Goal: Information Seeking & Learning: Understand process/instructions

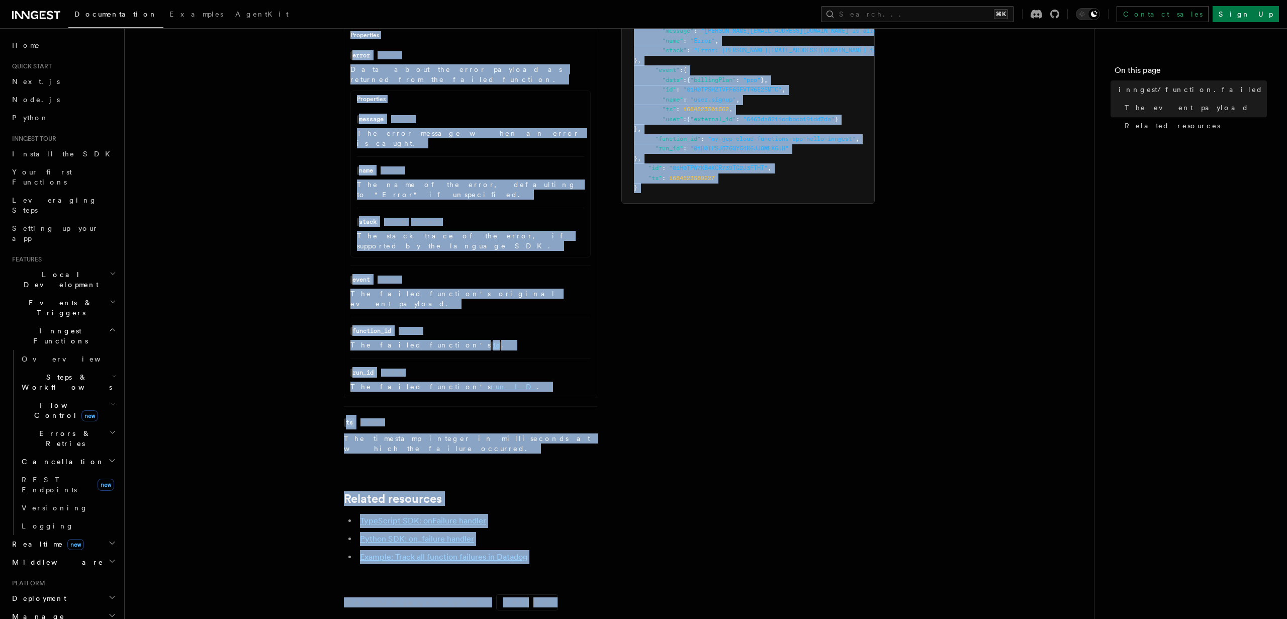
scroll to position [382, 0]
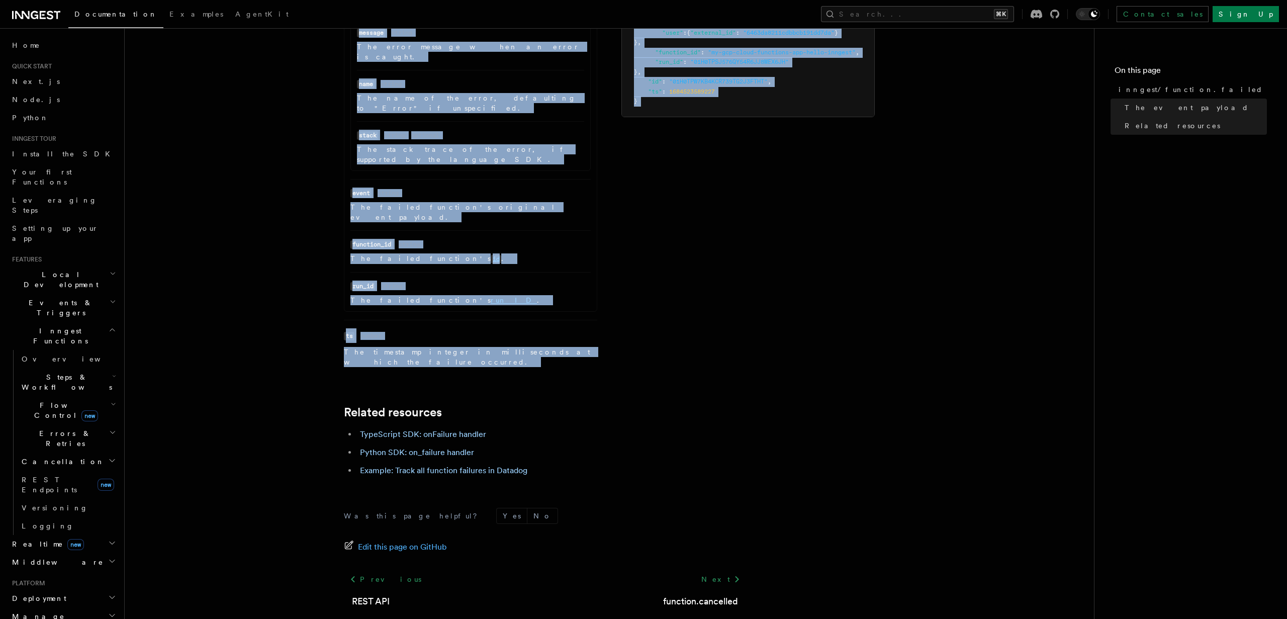
drag, startPoint x: 347, startPoint y: 76, endPoint x: 731, endPoint y: 321, distance: 455.6
click at [731, 321] on article "References System events inngest/function.failed The inngest/function.failed ev…" at bounding box center [609, 168] width 937 height 1013
copy article "inngest/function.failed The inngest/function.failed event is sent whenever any …"
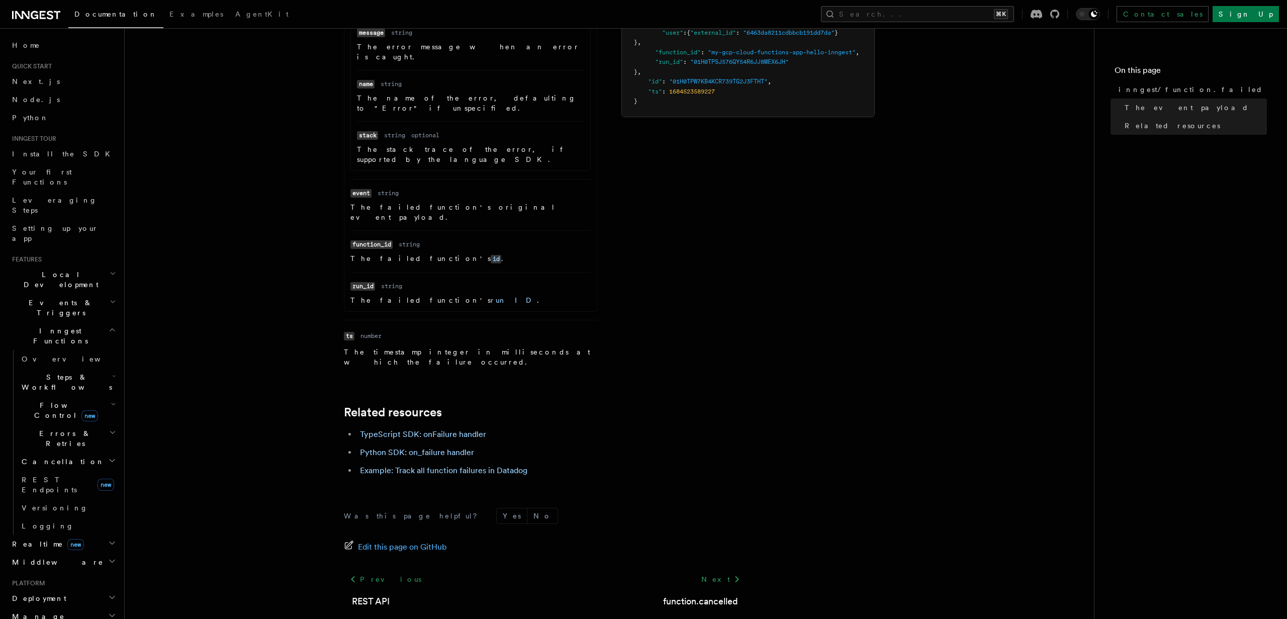
click at [201, 117] on article "References System events inngest/function.failed The inngest/function.failed ev…" at bounding box center [609, 168] width 937 height 1013
click at [252, 330] on article "References System events inngest/function.failed The inngest/function.failed ev…" at bounding box center [609, 168] width 937 height 1013
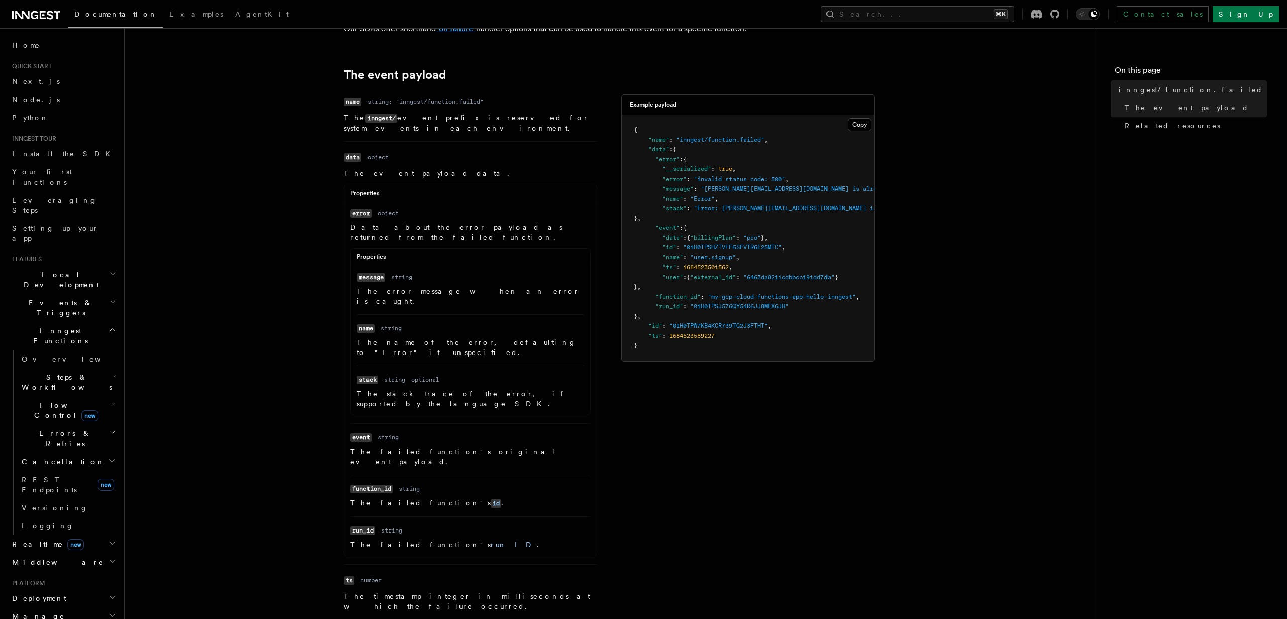
scroll to position [139, 0]
click at [359, 217] on code "error" at bounding box center [360, 212] width 21 height 9
click at [363, 375] on code "stack" at bounding box center [367, 379] width 21 height 9
click at [256, 248] on article "References System events inngest/function.failed The inngest/function.failed ev…" at bounding box center [609, 411] width 937 height 1013
